Goal: Information Seeking & Learning: Compare options

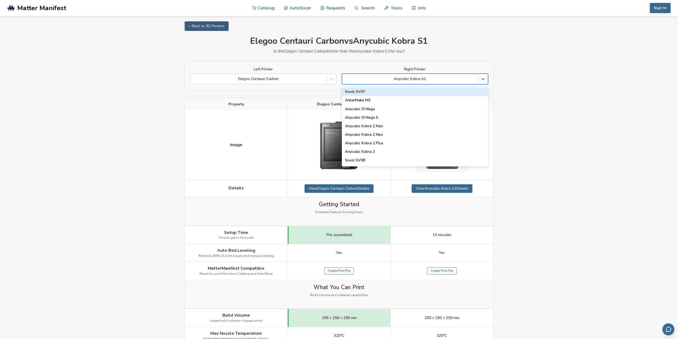
click at [465, 76] on div at bounding box center [410, 78] width 131 height 5
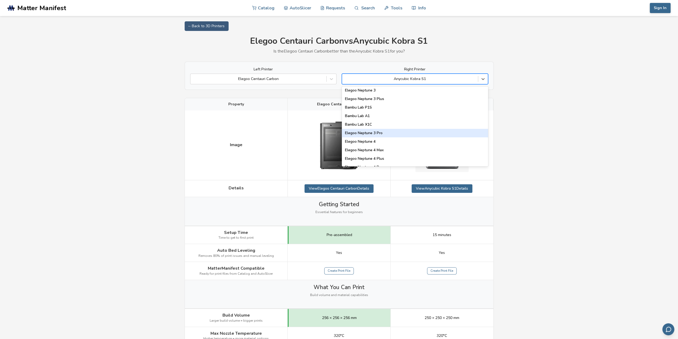
scroll to position [373, 0]
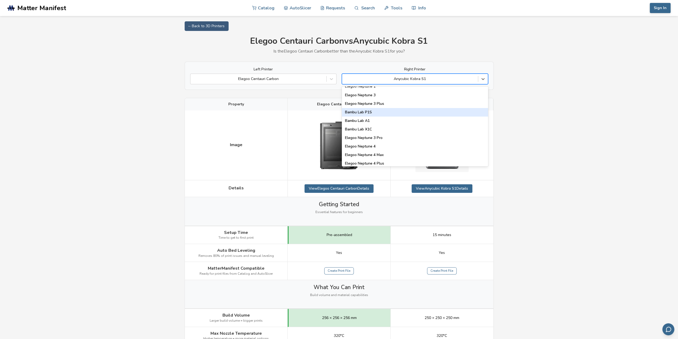
click at [360, 114] on div "Bambu Lab P1S" at bounding box center [415, 112] width 146 height 9
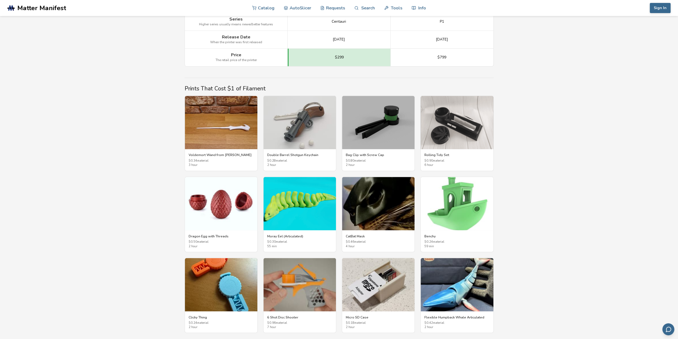
scroll to position [880, 0]
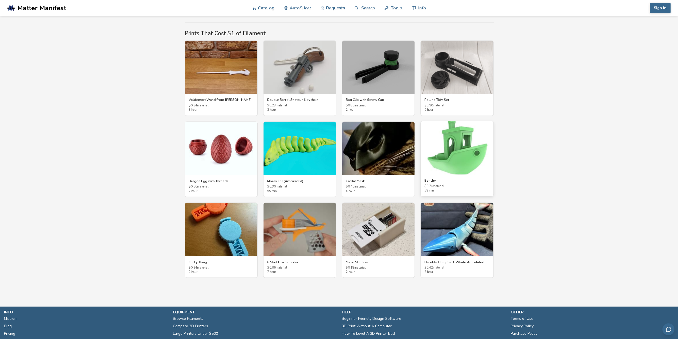
click at [460, 138] on img at bounding box center [457, 147] width 72 height 53
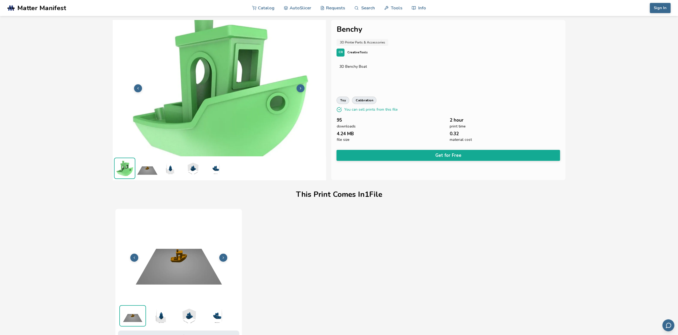
click at [146, 163] on img at bounding box center [147, 168] width 21 height 21
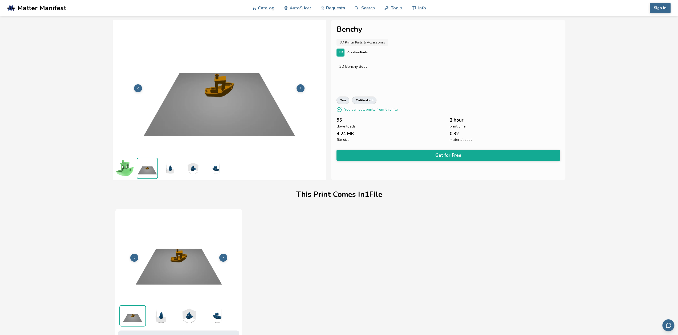
click at [179, 179] on ul at bounding box center [219, 168] width 213 height 24
click at [182, 168] on ul at bounding box center [219, 168] width 213 height 24
click at [189, 166] on img at bounding box center [192, 168] width 21 height 21
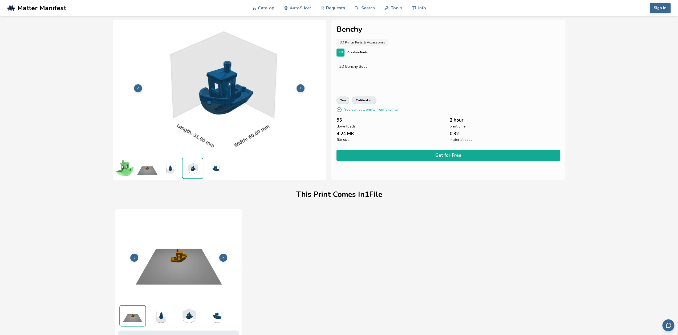
click at [222, 167] on img at bounding box center [215, 168] width 21 height 21
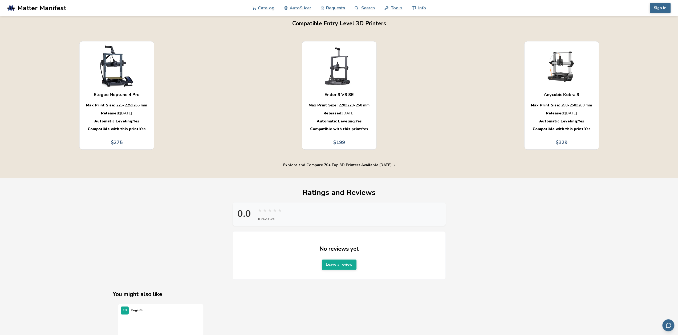
scroll to position [426, 0]
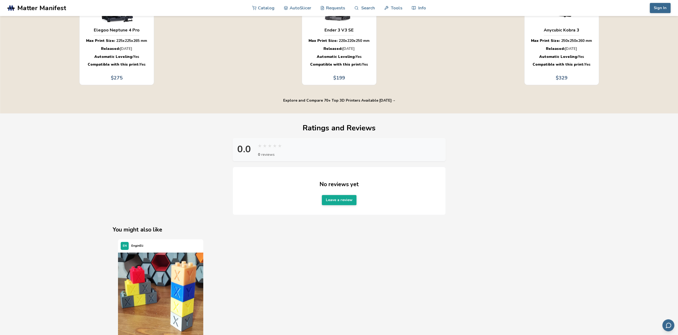
drag, startPoint x: 203, startPoint y: 134, endPoint x: 236, endPoint y: 121, distance: 34.6
